Goal: Task Accomplishment & Management: Complete application form

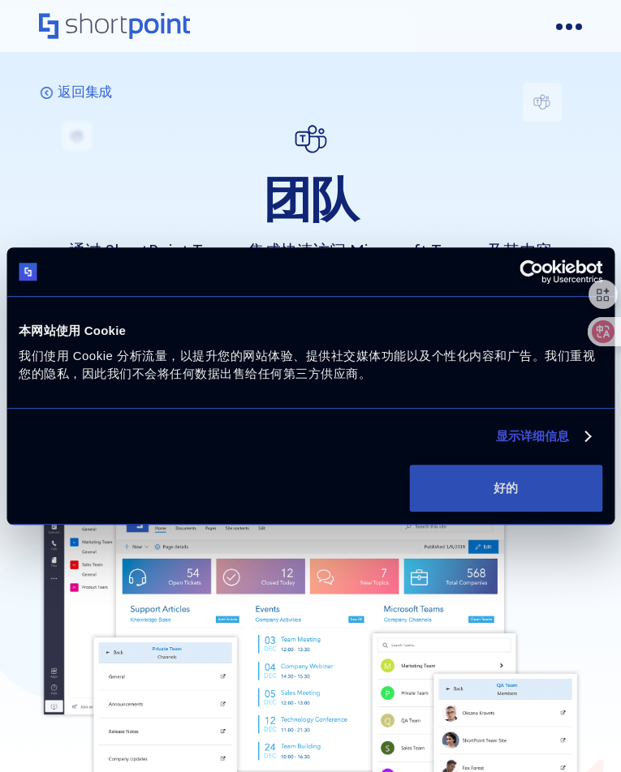
click at [512, 493] on font "好的" at bounding box center [505, 488] width 24 height 14
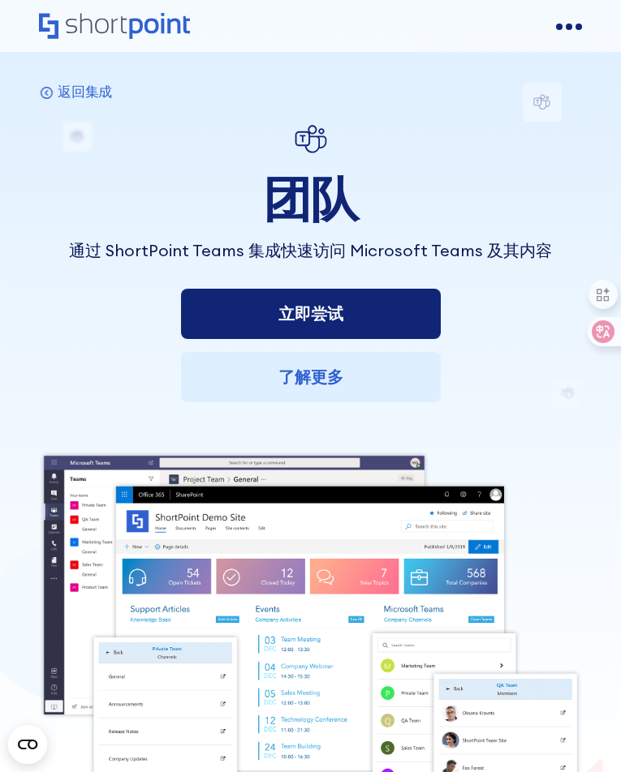
click at [278, 324] on font "立即尝试" at bounding box center [310, 313] width 65 height 20
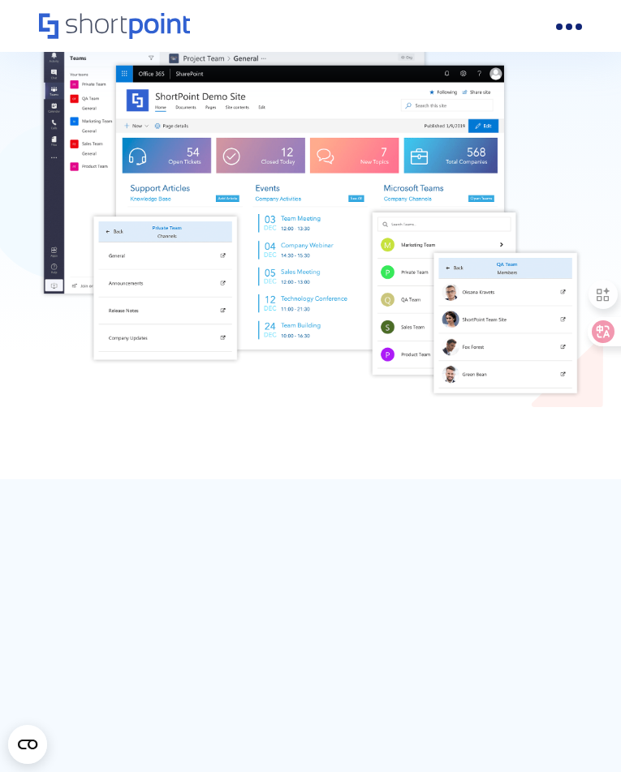
scroll to position [487, 0]
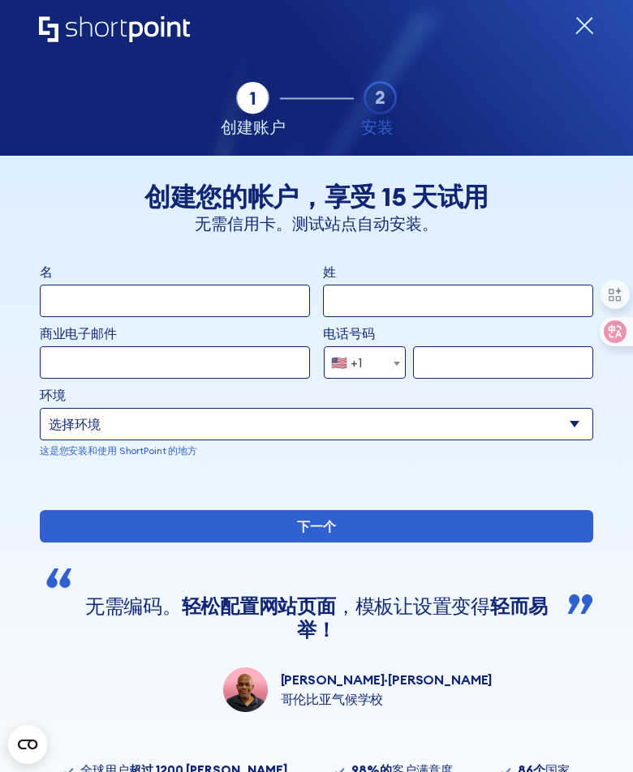
click at [118, 127] on div "选项卡 1 选项卡 2 选项卡 2 ShortPoint 简化了内部网以及复杂的内部网结构和页面的设置和编排。 吕迪格·G. 艾菲克斯康公司 5.0 它们处于…" at bounding box center [316, 78] width 555 height 156
click at [127, 309] on input "名" at bounding box center [175, 301] width 270 height 32
paste input "Mary"
click at [202, 302] on input "名" at bounding box center [175, 301] width 270 height 32
type input "Mary"
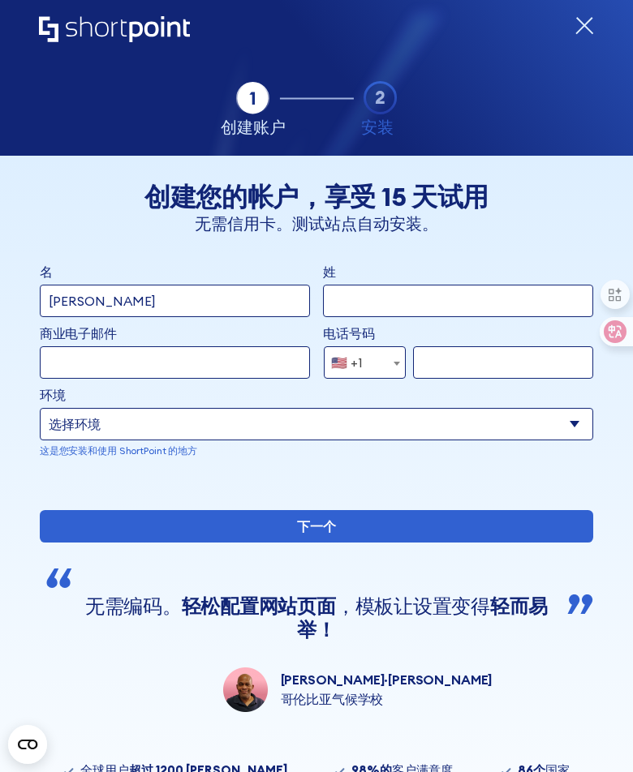
drag, startPoint x: 356, startPoint y: 306, endPoint x: 305, endPoint y: 321, distance: 53.4
click at [356, 305] on input "姓" at bounding box center [458, 301] width 270 height 32
paste input "Ornesson"
type input "Ornesson"
click at [127, 367] on input "商业电子邮件" at bounding box center [175, 362] width 270 height 32
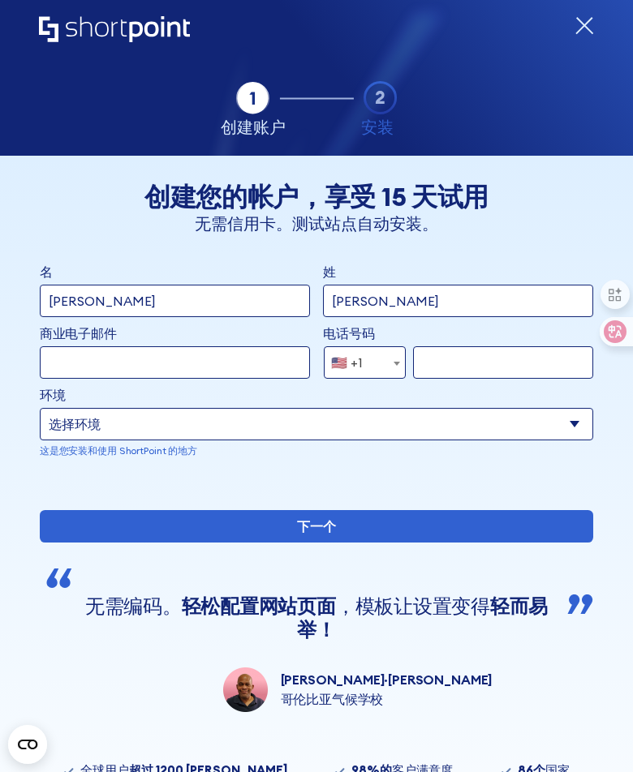
paste input "xuelong2511@gmail.com"
type input "xuelong2511@gmail.com"
click at [175, 429] on select "选择环境 Microsoft 365 SharePoint 在线 SharePoint 2019（本地） SharePoint 2016（本地） ShareP…" at bounding box center [317, 424] width 554 height 32
click at [40, 408] on select "选择环境 Microsoft 365 SharePoint 在线 SharePoint 2019（本地） SharePoint 2016（本地） ShareP…" at bounding box center [317, 424] width 554 height 32
drag, startPoint x: 217, startPoint y: 416, endPoint x: 212, endPoint y: 424, distance: 8.8
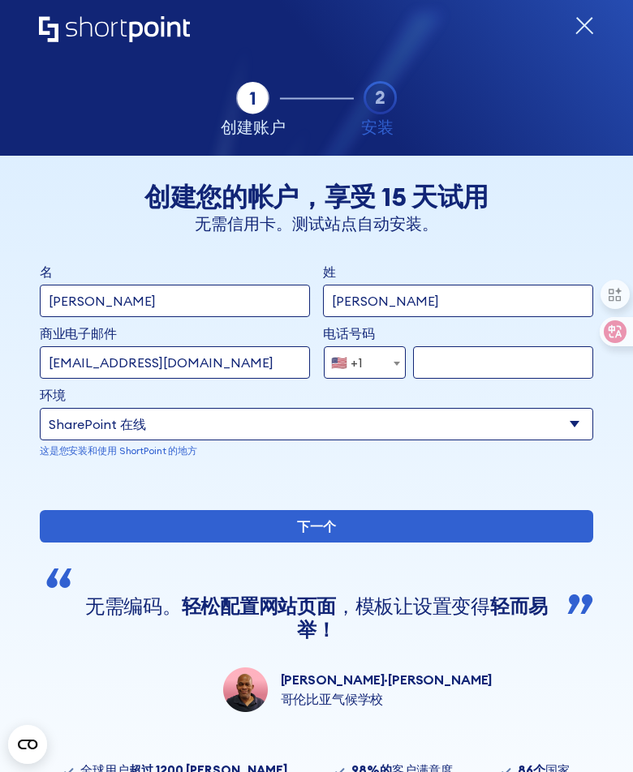
click at [217, 416] on select "选择环境 Microsoft 365 SharePoint 在线 SharePoint 2019（本地） SharePoint 2016（本地） ShareP…" at bounding box center [317, 424] width 554 height 32
select select "Microsoft 365"
click at [40, 408] on select "选择环境 Microsoft 365 SharePoint 在线 SharePoint 2019（本地） SharePoint 2016（本地） ShareP…" at bounding box center [317, 424] width 554 height 32
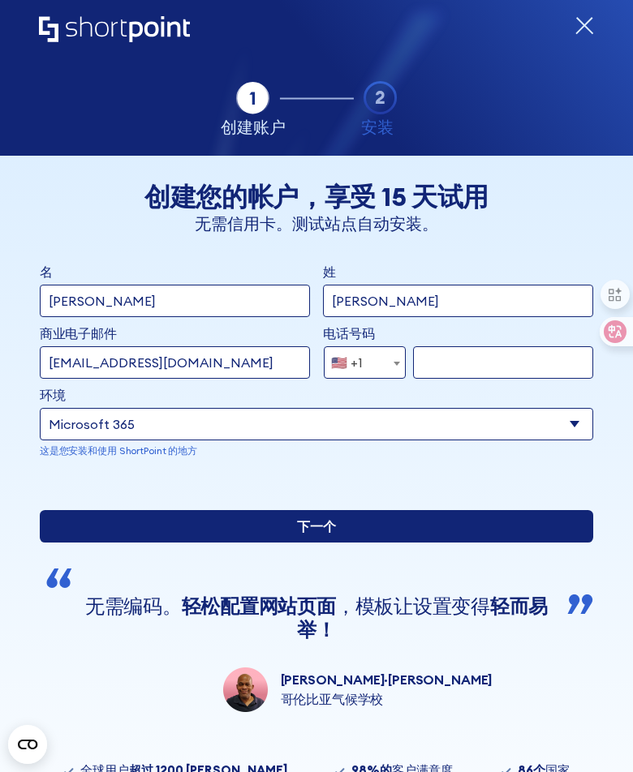
click at [267, 543] on input "下一个" at bounding box center [317, 526] width 554 height 32
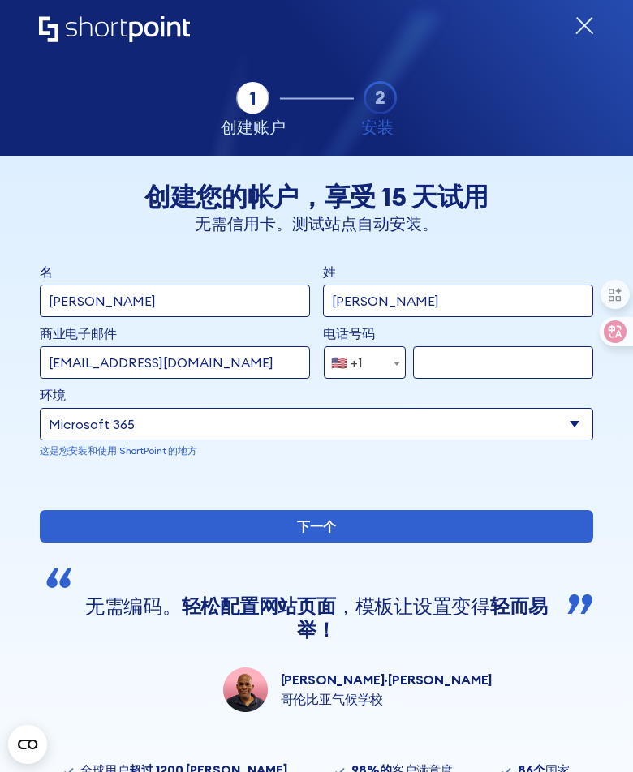
click at [475, 359] on input "形式" at bounding box center [503, 362] width 180 height 32
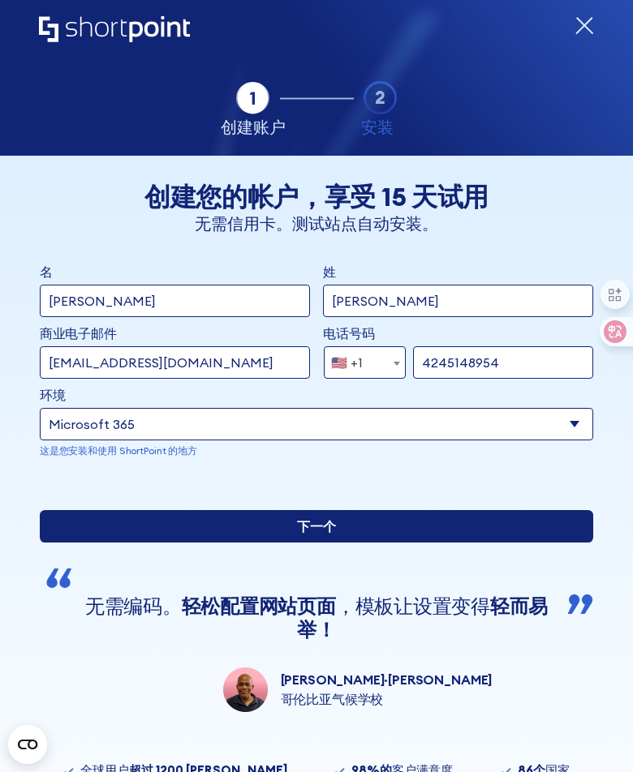
type input "4245148954"
click at [377, 543] on input "下一个" at bounding box center [317, 526] width 554 height 32
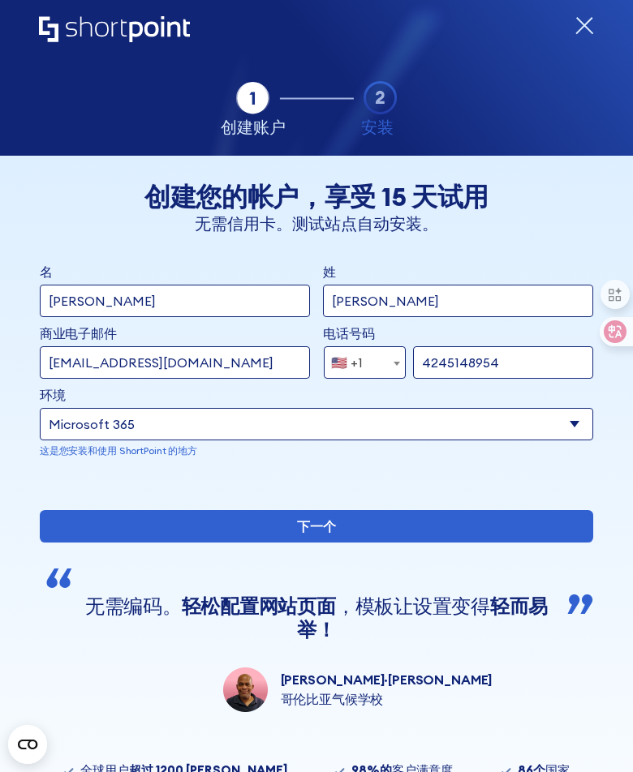
drag, startPoint x: 271, startPoint y: 359, endPoint x: 32, endPoint y: 366, distance: 238.7
click at [32, 366] on div "选项卡 1 选项卡 2 表 3 表 4 告诉我们更多关于您的信息 新 客户 现有 客户 后退 后退 创建您的帐户，享受 15 天试用 无需信用卡。测试站点自动…" at bounding box center [316, 566] width 633 height 820
